Goal: Transaction & Acquisition: Purchase product/service

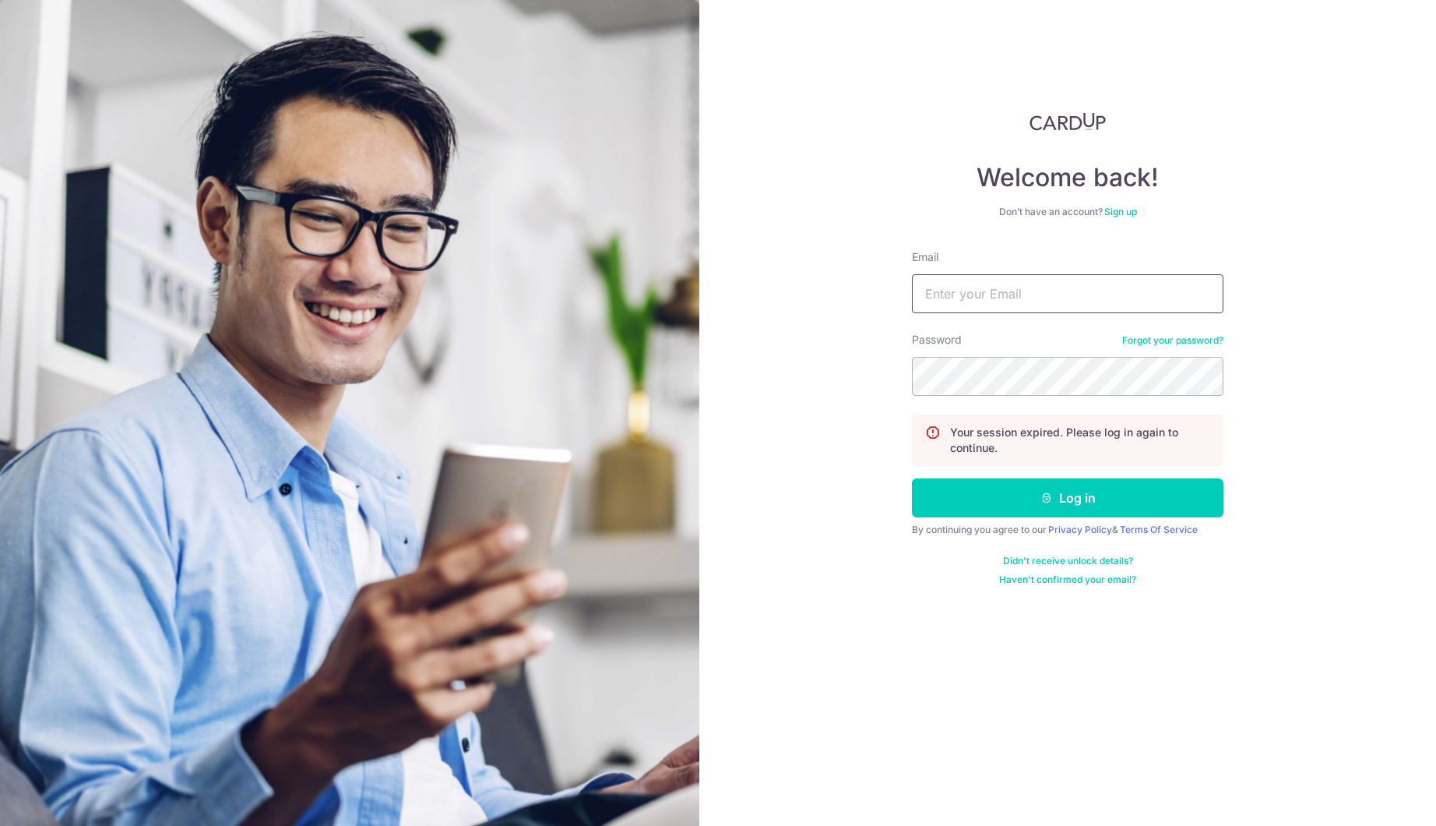
click at [1071, 298] on input "Email" at bounding box center [1068, 293] width 312 height 39
type input "ngjw89@gmail.com"
click at [0, 0] on div at bounding box center [0, 0] width 0 height 0
click at [1092, 505] on button "Log in" at bounding box center [1068, 497] width 312 height 39
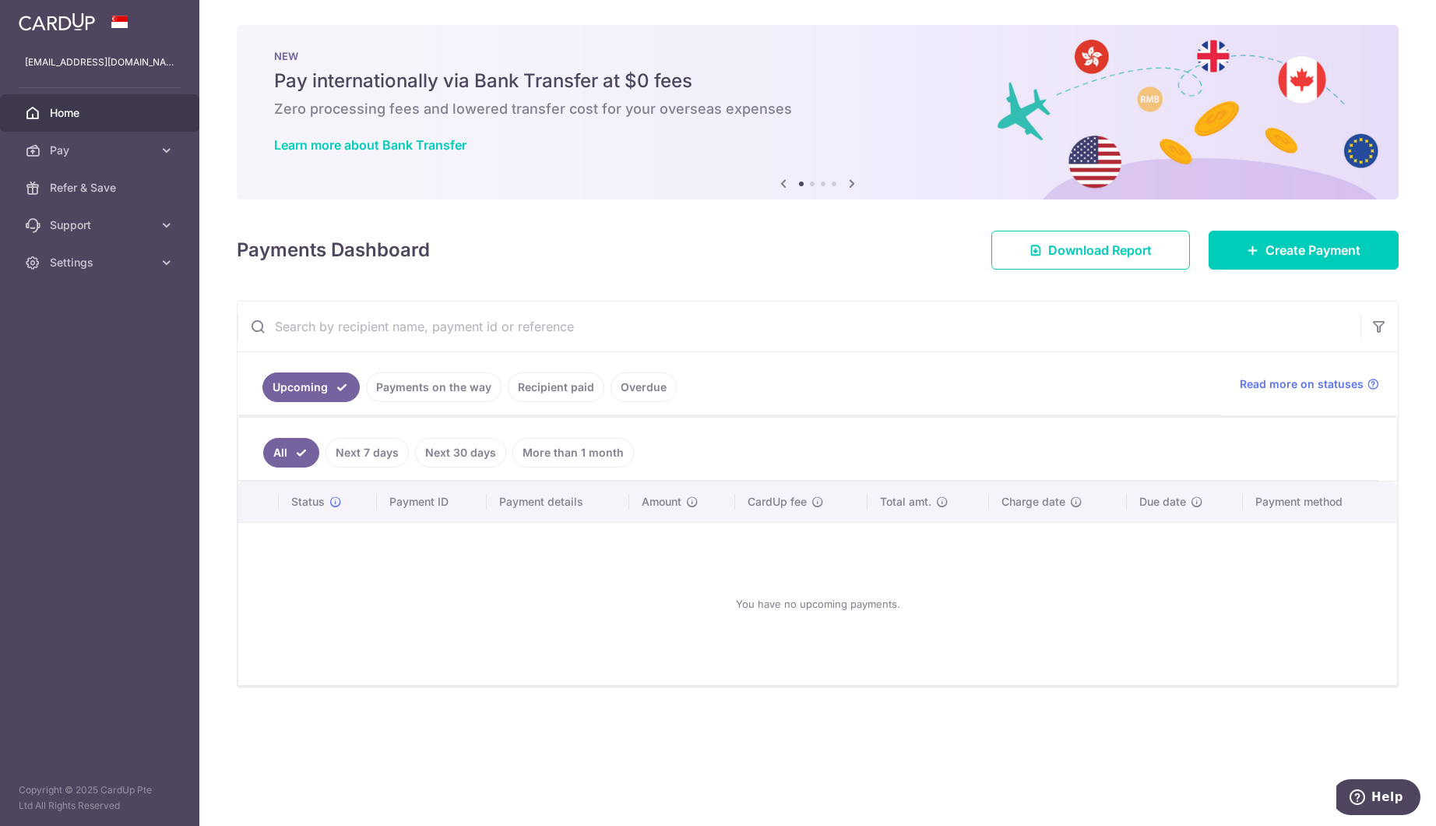
click at [543, 384] on link "Recipient paid" at bounding box center [556, 387] width 97 height 30
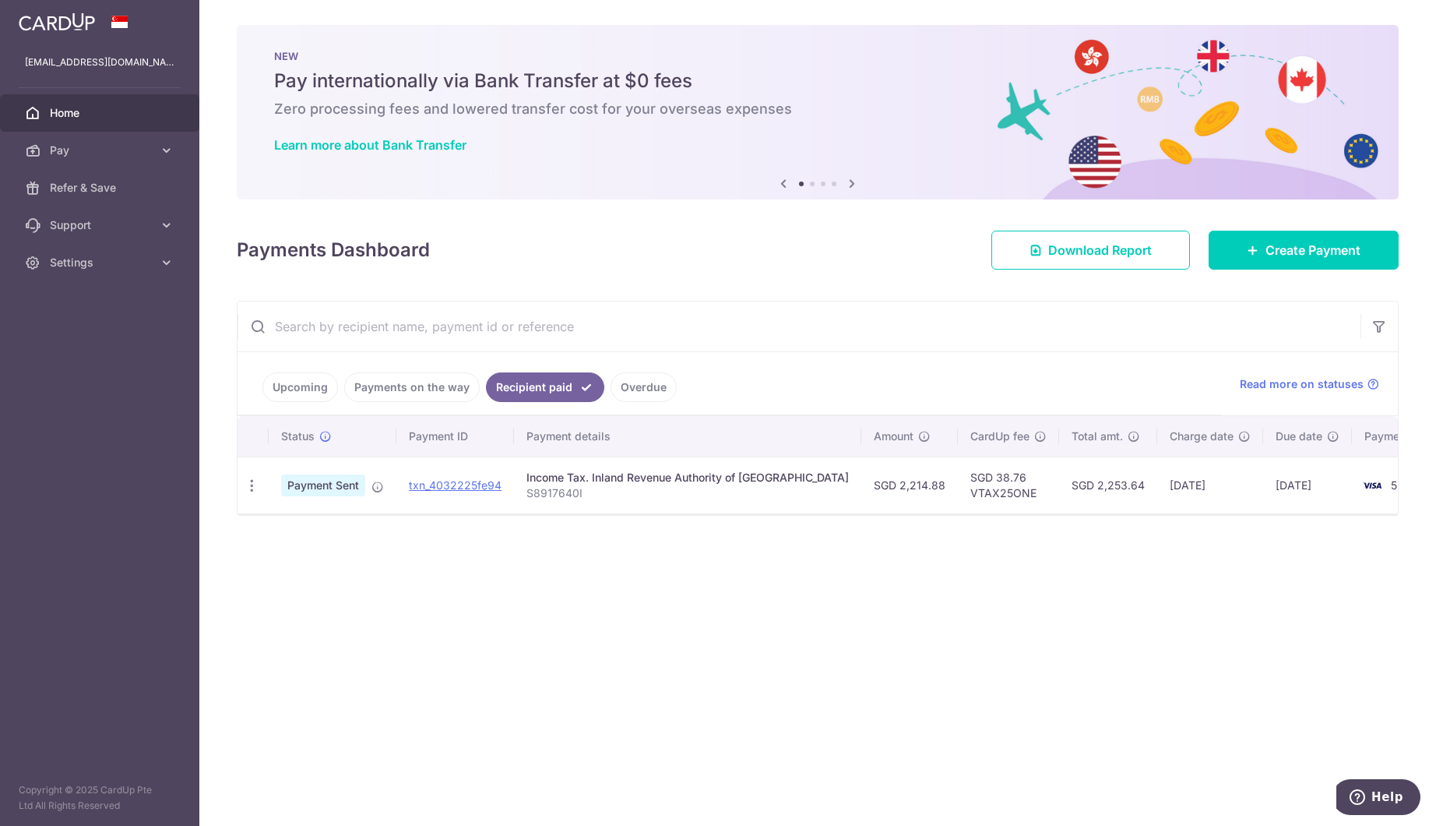
click at [452, 383] on link "Payments on the way" at bounding box center [412, 387] width 136 height 30
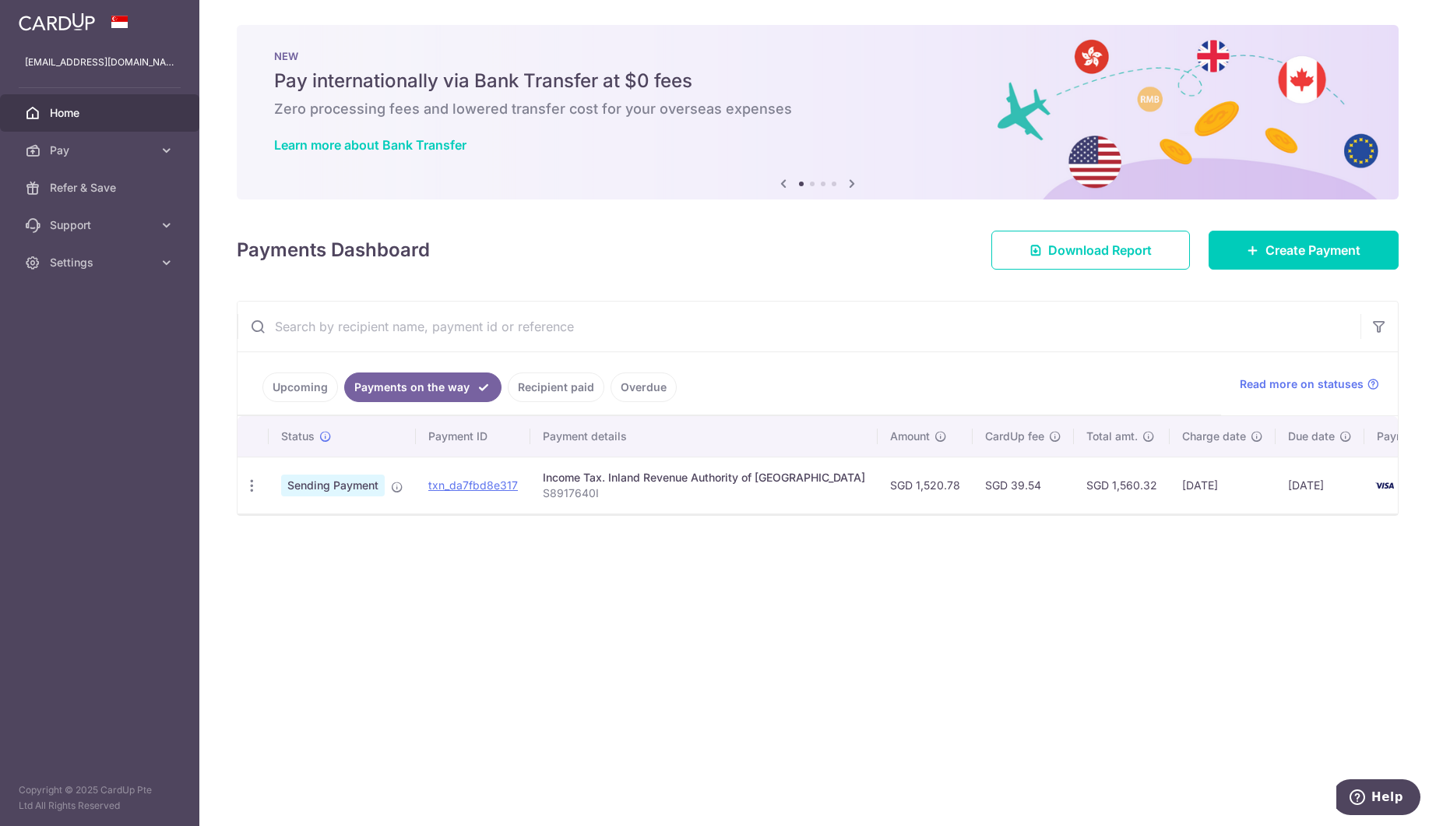
click at [322, 386] on link "Upcoming" at bounding box center [300, 387] width 76 height 30
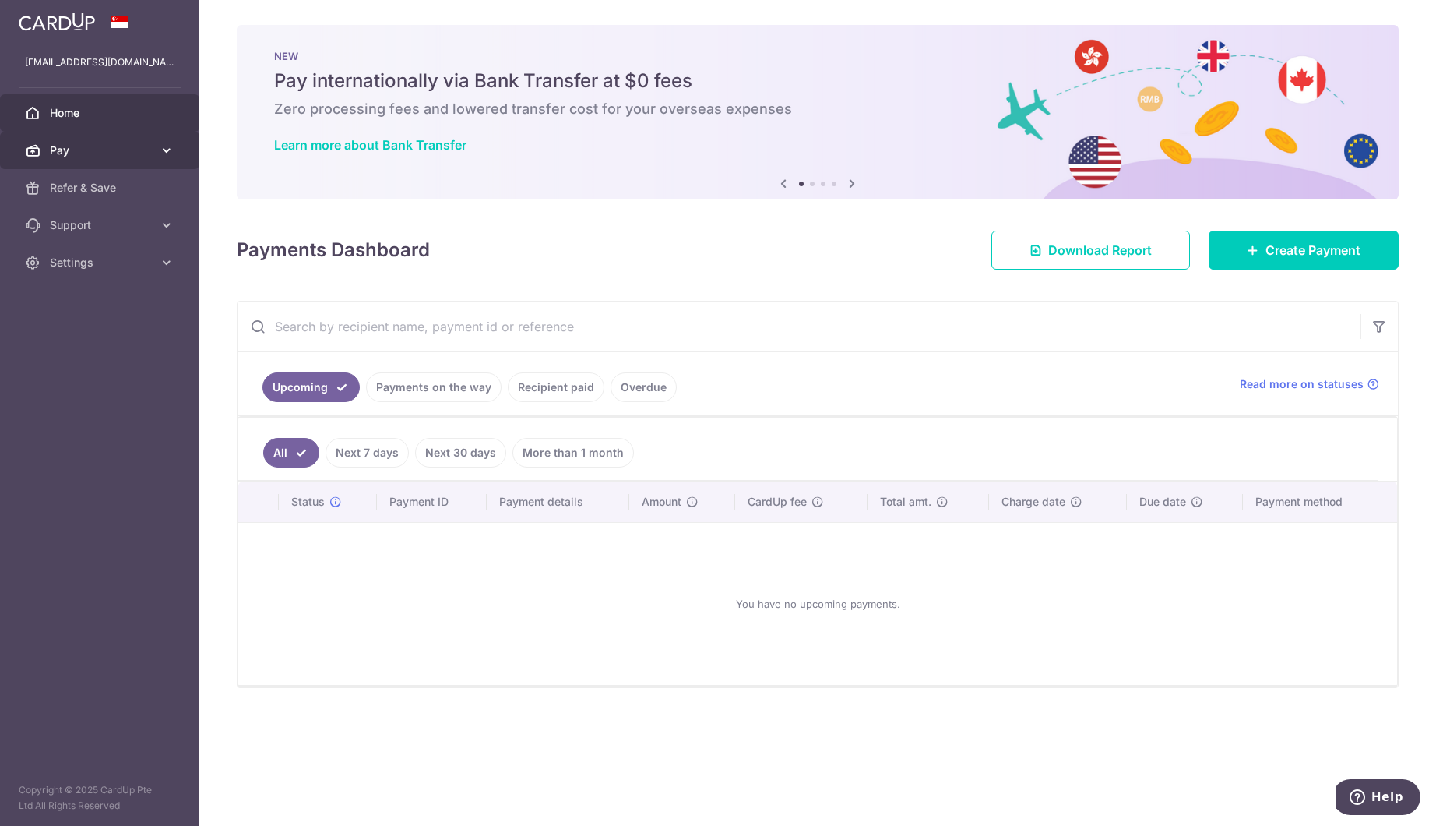
click at [98, 138] on link "Pay" at bounding box center [99, 150] width 199 height 37
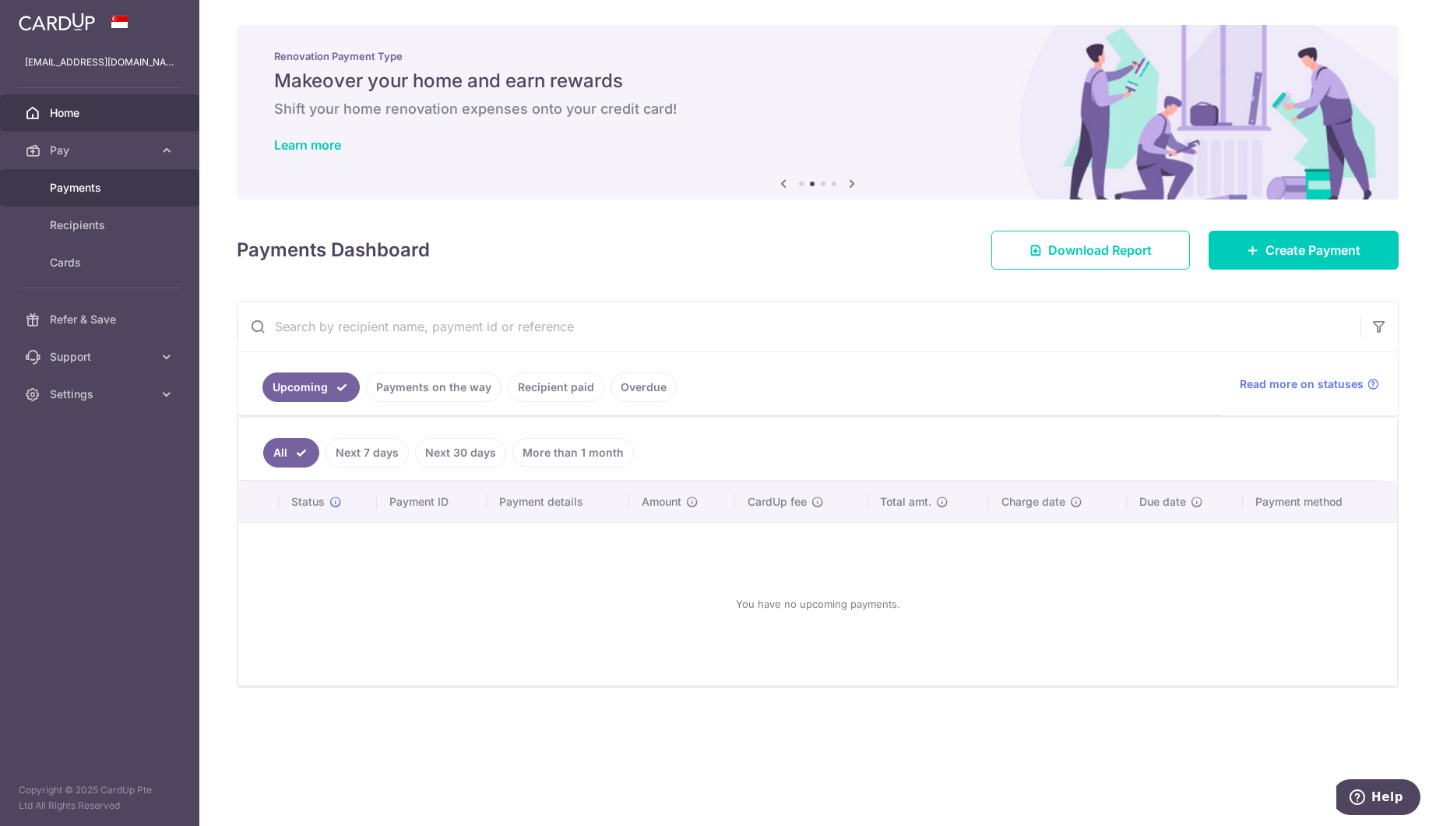
click at [97, 180] on span "Payments" at bounding box center [101, 188] width 103 height 16
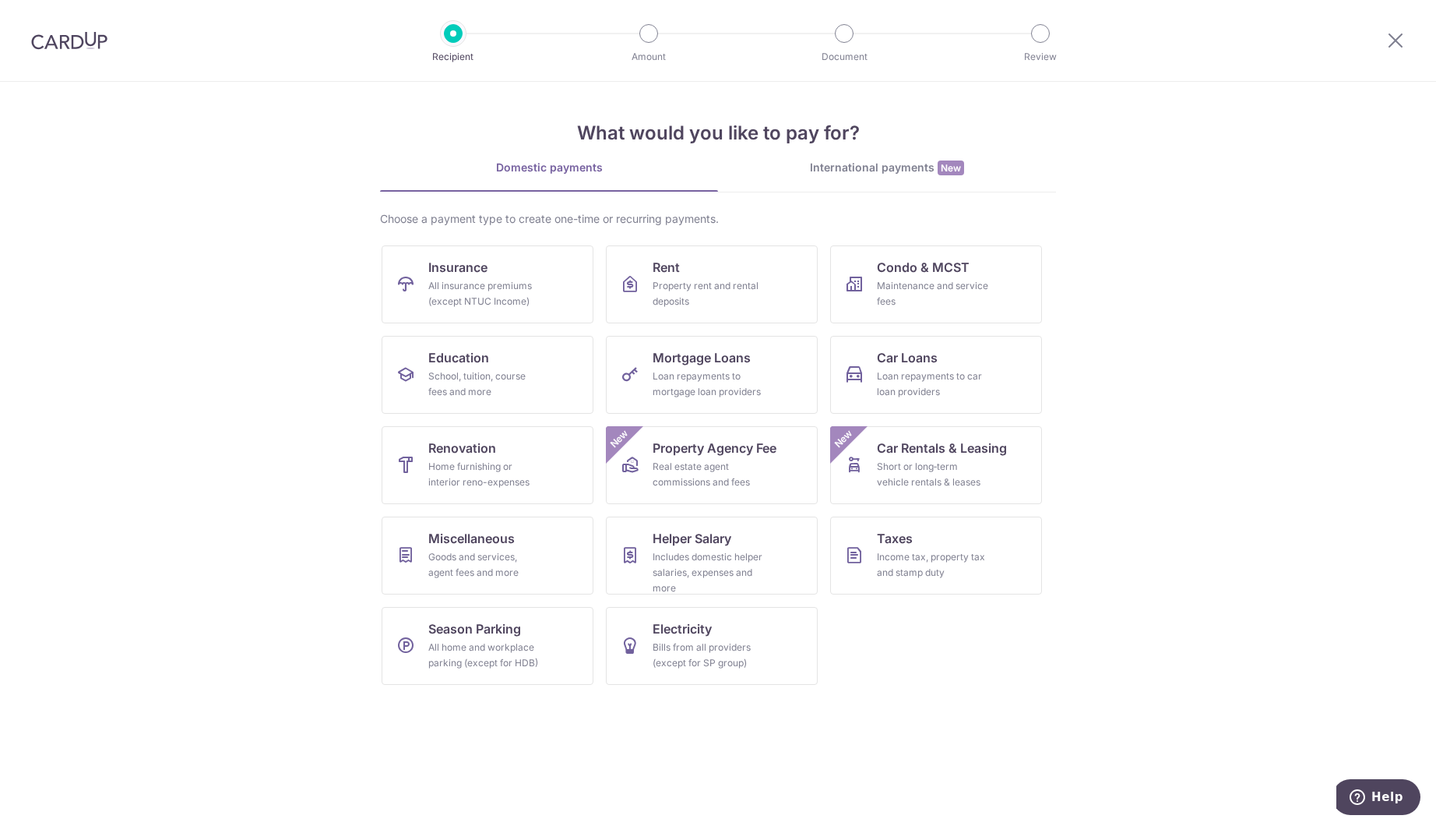
click at [902, 651] on ul "Insurance All insurance premiums (except NTUC Income) Rent Property rent and re…" at bounding box center [718, 471] width 673 height 452
click at [857, 157] on div "What would you like to pay for? Domestic payments International payments New Ch…" at bounding box center [718, 389] width 676 height 615
click at [512, 280] on div "All insurance premiums (except NTUC Income)" at bounding box center [484, 293] width 112 height 31
